Goal: Task Accomplishment & Management: Manage account settings

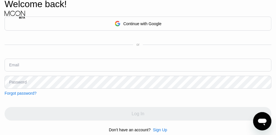
click at [45, 65] on input "text" at bounding box center [138, 64] width 267 height 13
type input "[EMAIL_ADDRESS][DOMAIN_NAME]"
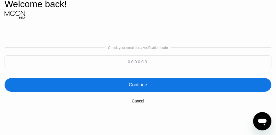
click at [123, 66] on input at bounding box center [138, 61] width 267 height 13
type input "584270"
click at [142, 86] on div "Continue" at bounding box center [138, 85] width 18 height 6
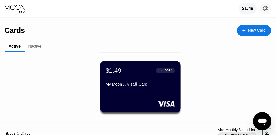
click at [262, 122] on icon "Open messaging window" at bounding box center [262, 121] width 9 height 7
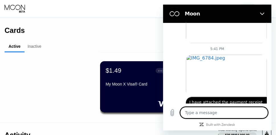
scroll to position [677, 0]
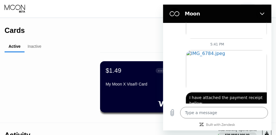
click at [93, 120] on div "$1.49 ● ● ● ● 9934 My Moon X Visa® Card" at bounding box center [140, 89] width 271 height 63
click at [262, 12] on icon "Close" at bounding box center [262, 13] width 5 height 5
type textarea "x"
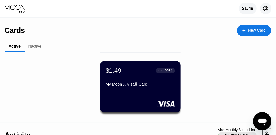
scroll to position [660, 0]
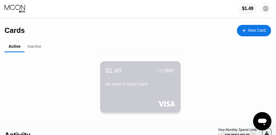
click at [142, 84] on div "My Moon X Visa® Card" at bounding box center [140, 84] width 69 height 5
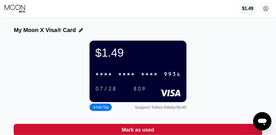
click at [9, 9] on icon at bounding box center [15, 7] width 21 height 5
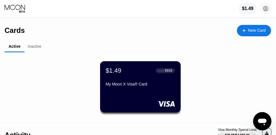
click at [34, 47] on div "Inactive" at bounding box center [35, 46] width 14 height 5
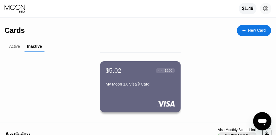
click at [127, 96] on div "$5.02 ● ● ● ● 1250 My Moon 1X Visa® Card" at bounding box center [140, 86] width 81 height 51
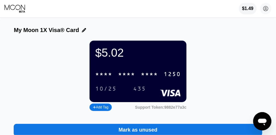
click at [99, 109] on div "Add Tag" at bounding box center [100, 107] width 15 height 4
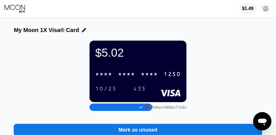
click at [205, 96] on div "$5.02 * * * * * * * * * * * * 1250 10/25 435 Support Token: 9882e77a3c" at bounding box center [138, 76] width 248 height 72
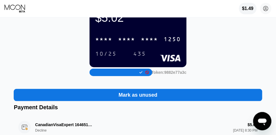
scroll to position [30, 0]
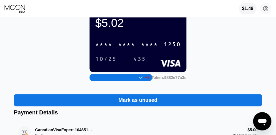
click at [141, 103] on div "Mark as unused" at bounding box center [138, 100] width 39 height 7
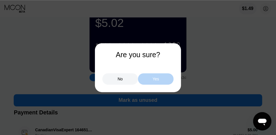
click at [150, 78] on div "Yes" at bounding box center [156, 78] width 36 height 11
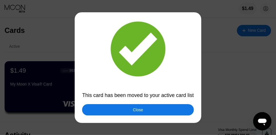
click at [138, 112] on div "Close" at bounding box center [138, 109] width 10 height 5
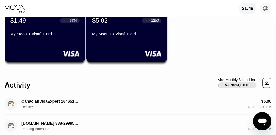
scroll to position [39, 0]
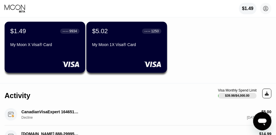
click at [41, 54] on div "$1.49 ● ● ● ● 9934 My Moon X Visa® Card" at bounding box center [45, 47] width 81 height 51
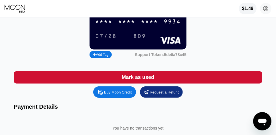
scroll to position [53, 0]
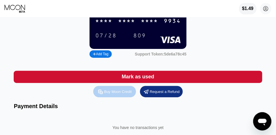
click at [110, 94] on div "Buy Moon Credit" at bounding box center [118, 91] width 28 height 5
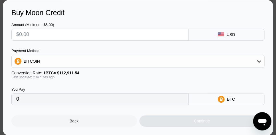
click at [46, 32] on input "text" at bounding box center [100, 34] width 168 height 11
type input "$1"
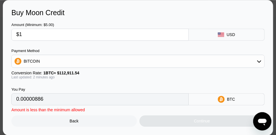
type input "0.00000886"
type input "0"
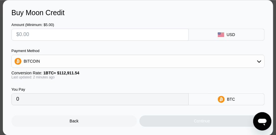
type input "$1"
type input "0.00000886"
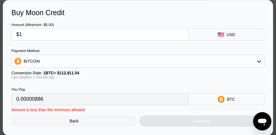
type input "$10"
type input "0.00008857"
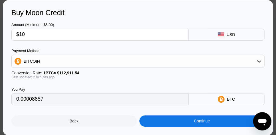
click at [51, 38] on input "$10" at bounding box center [100, 34] width 168 height 11
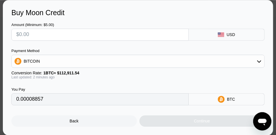
type input "0"
click at [65, 122] on div "Back" at bounding box center [73, 120] width 125 height 11
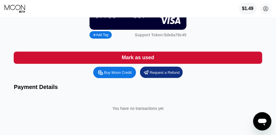
scroll to position [75, 0]
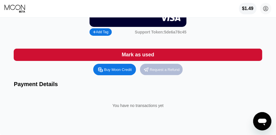
click at [168, 71] on div "Request a Refund" at bounding box center [161, 69] width 43 height 11
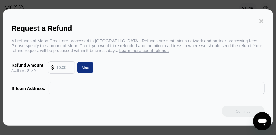
click at [263, 19] on icon at bounding box center [261, 21] width 4 height 4
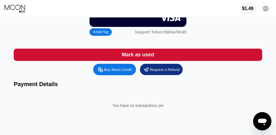
scroll to position [0, 0]
